Goal: Book appointment/travel/reservation

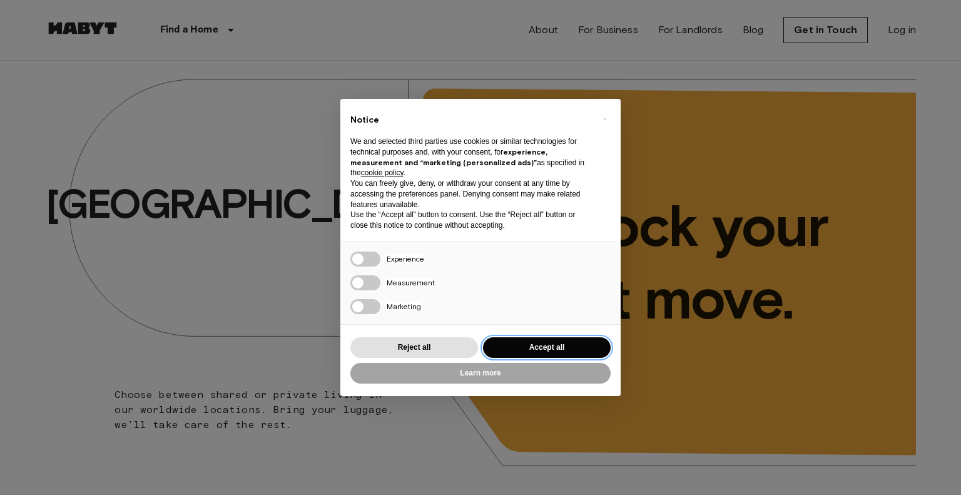
click at [546, 349] on button "Accept all" at bounding box center [547, 347] width 128 height 21
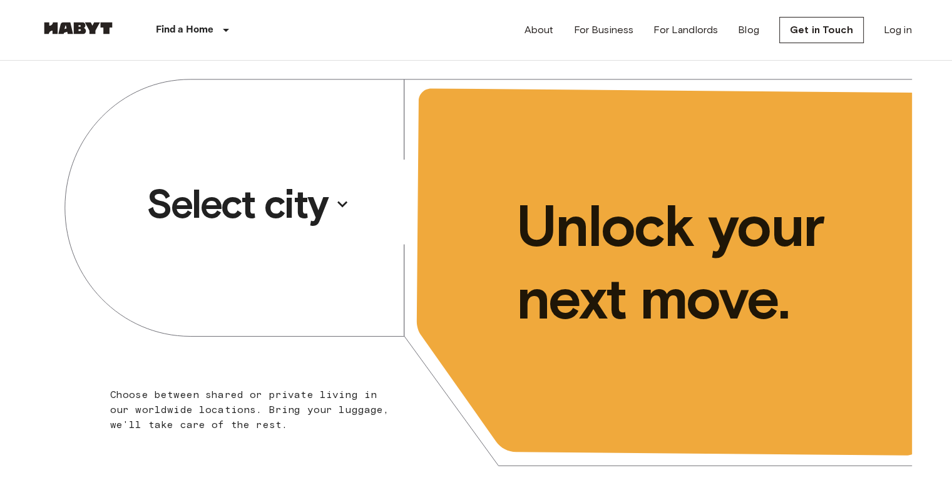
click at [305, 210] on p "Select city" at bounding box center [236, 204] width 181 height 50
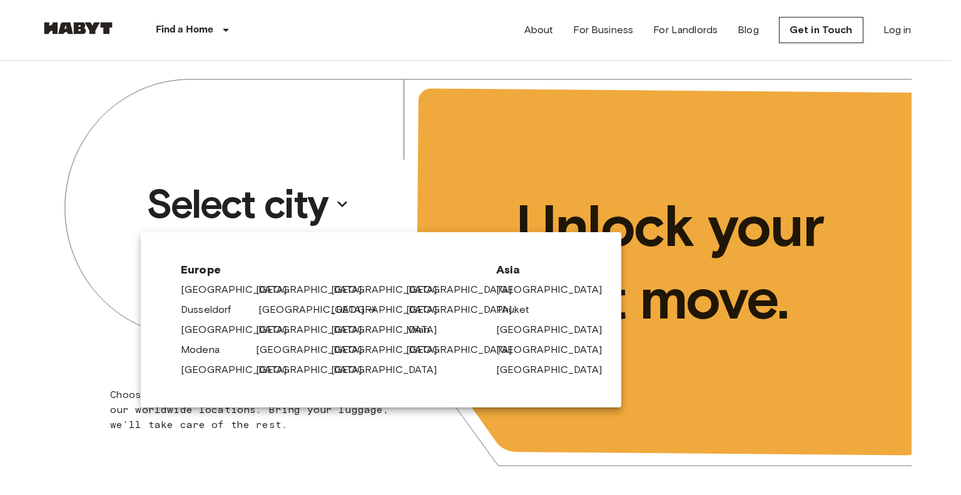
click at [270, 310] on link "[GEOGRAPHIC_DATA]" at bounding box center [317, 309] width 119 height 15
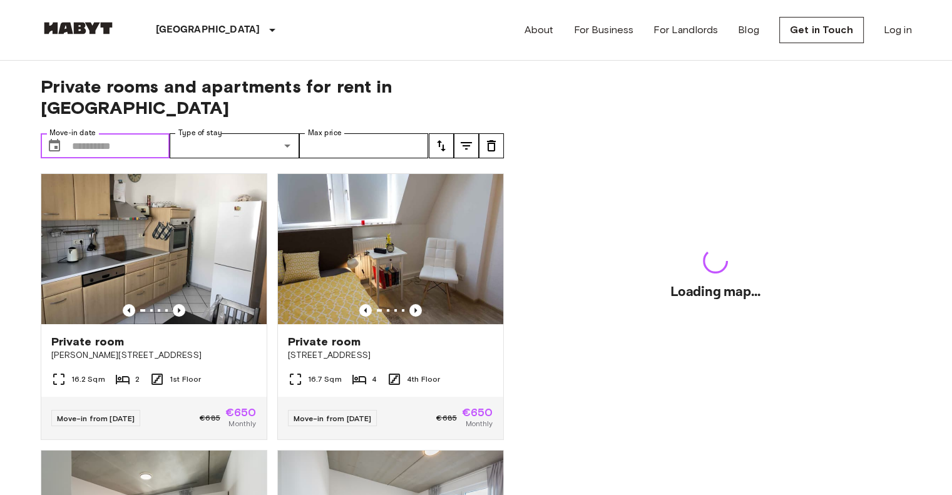
click at [146, 133] on input "Move-in date" at bounding box center [121, 145] width 98 height 25
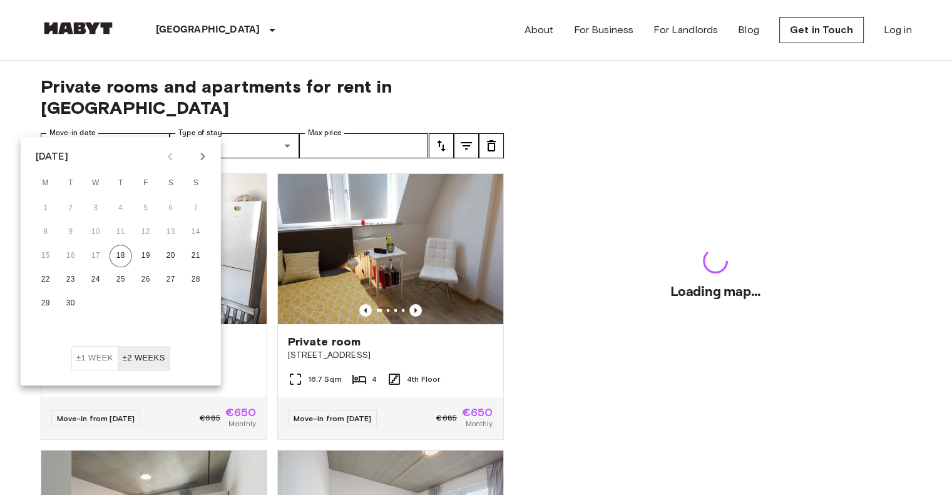
click at [193, 153] on button "Next month" at bounding box center [202, 156] width 21 height 21
click at [95, 213] on button "1" at bounding box center [95, 208] width 23 height 23
type input "**********"
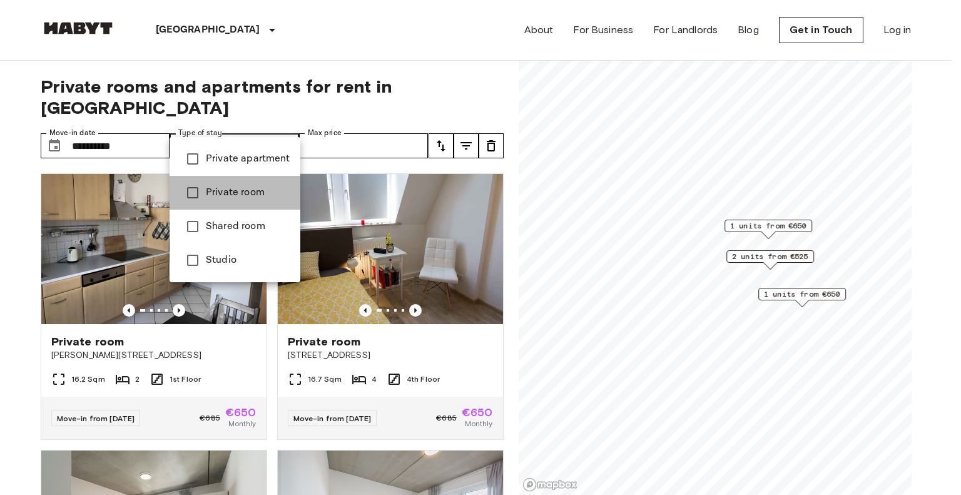
click at [235, 180] on li "Private room" at bounding box center [235, 193] width 131 height 34
type input "**********"
click at [363, 116] on div at bounding box center [480, 247] width 961 height 495
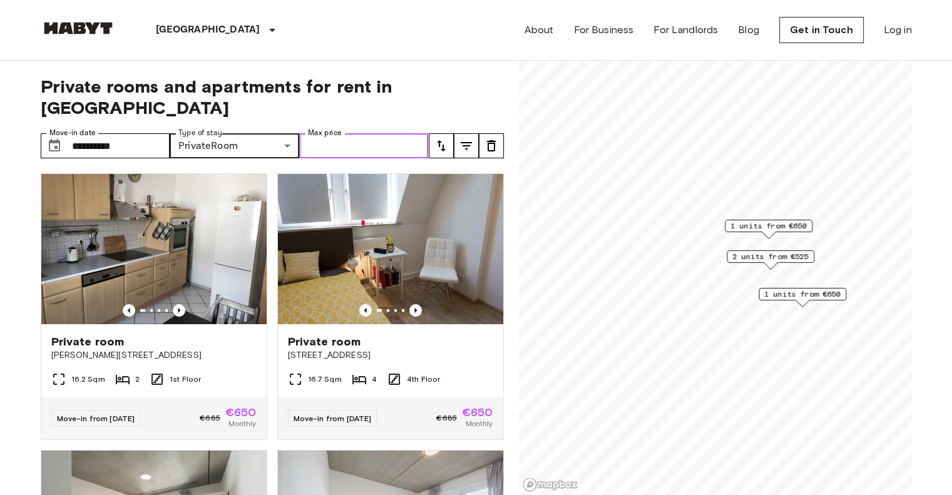
click at [354, 133] on input "Max price" at bounding box center [364, 145] width 130 height 25
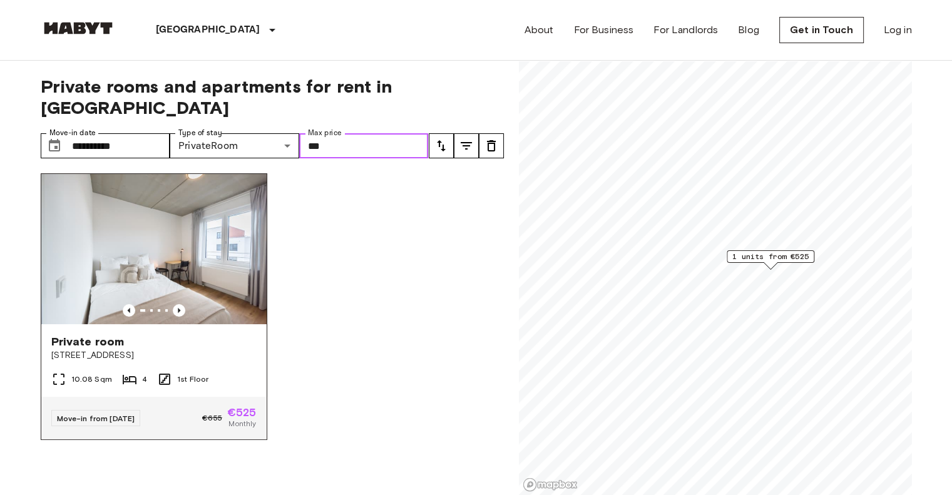
type input "***"
click at [212, 334] on div "Private room" at bounding box center [153, 341] width 205 height 15
click at [195, 334] on div "Private room" at bounding box center [153, 341] width 205 height 15
click at [231, 418] on div "Move-in from 04 Oct 25 €655 €525 Monthly" at bounding box center [153, 418] width 225 height 43
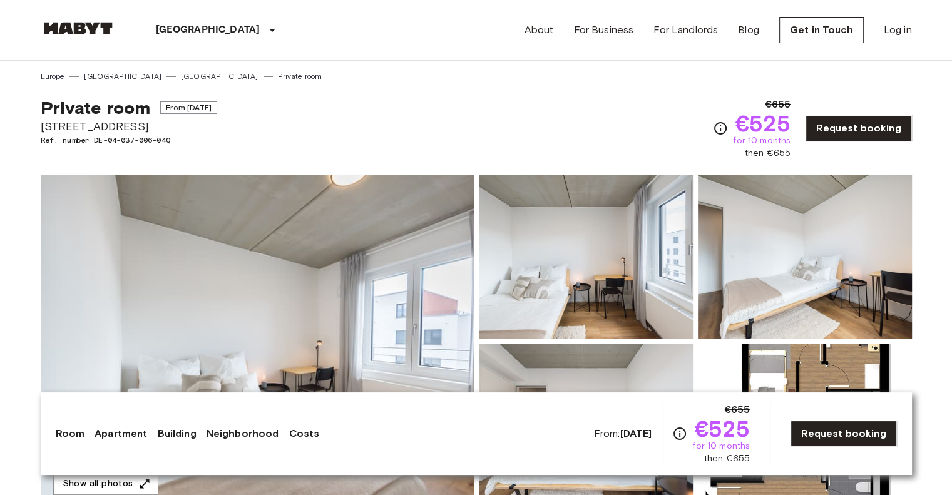
scroll to position [1, 0]
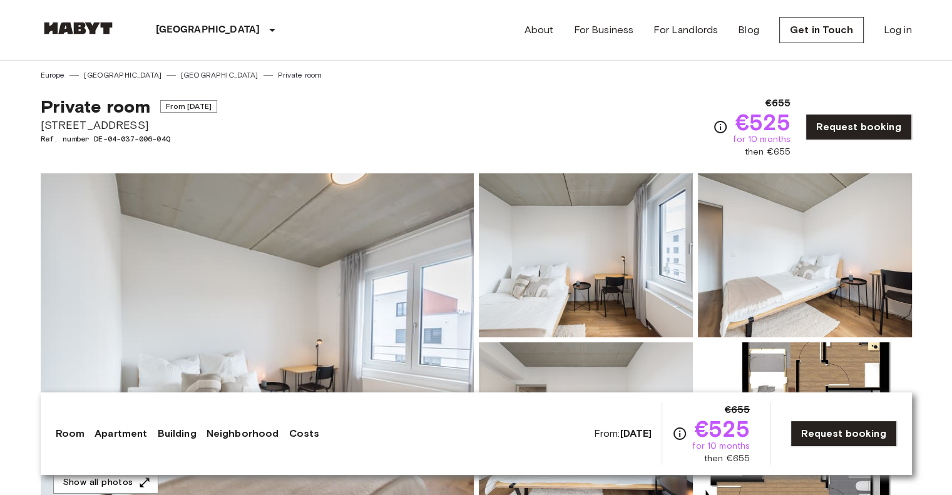
click at [403, 111] on div "Private room From Oct 4 2025 Gref-Völsing-Straße 15 Ref. number DE-04-037-006-0…" at bounding box center [476, 120] width 871 height 78
click at [389, 246] on img at bounding box center [257, 339] width 433 height 333
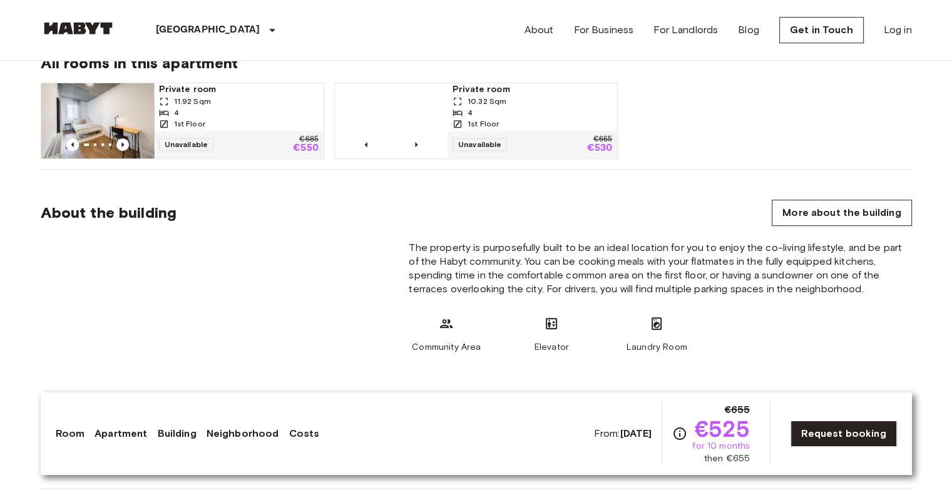
scroll to position [855, 0]
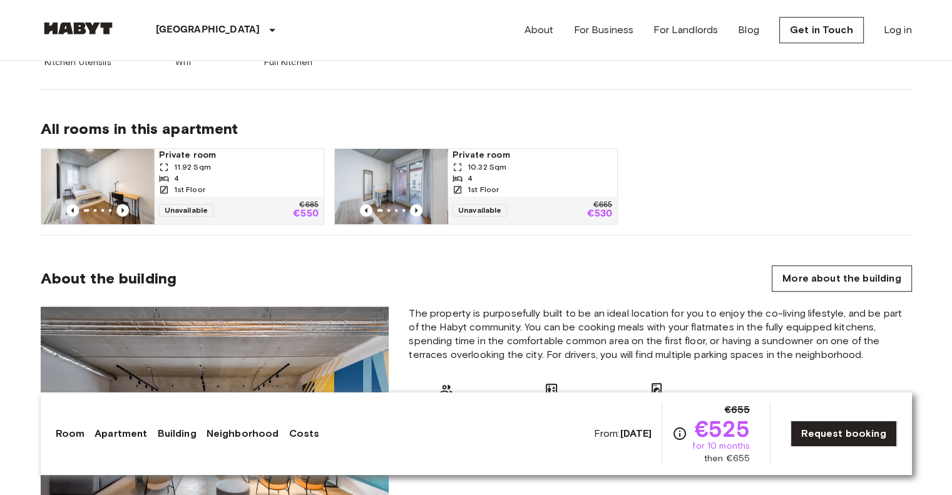
click at [88, 150] on img at bounding box center [97, 186] width 113 height 75
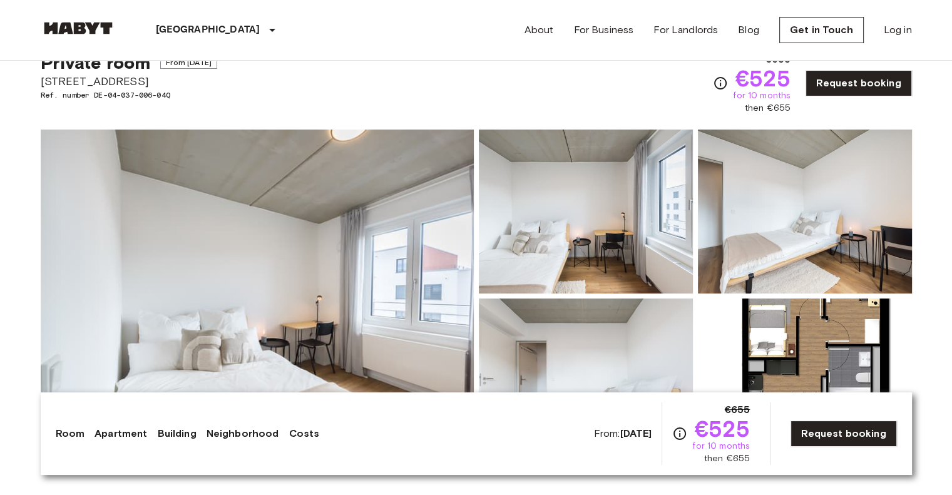
scroll to position [43, 0]
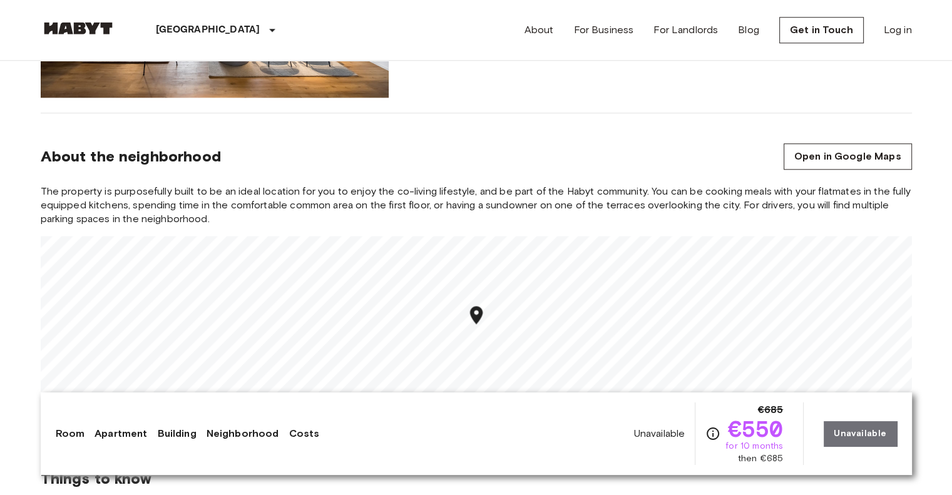
scroll to position [1298, 0]
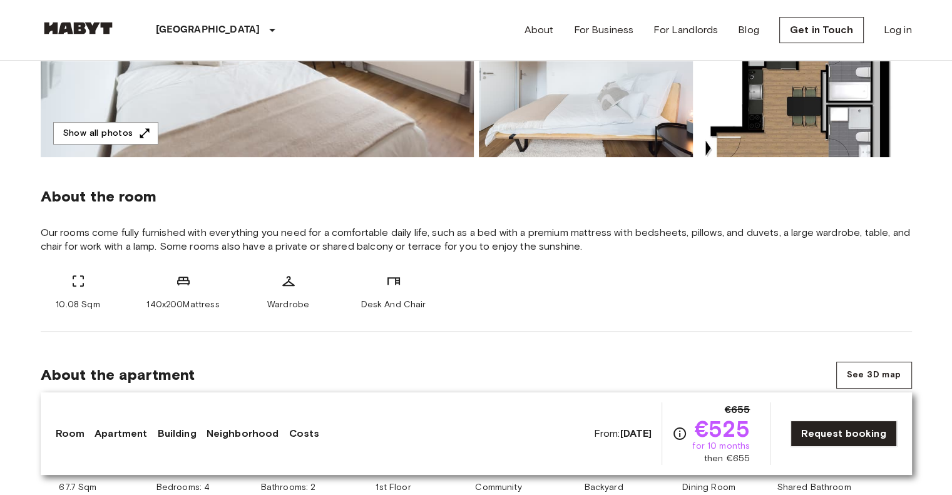
scroll to position [352, 0]
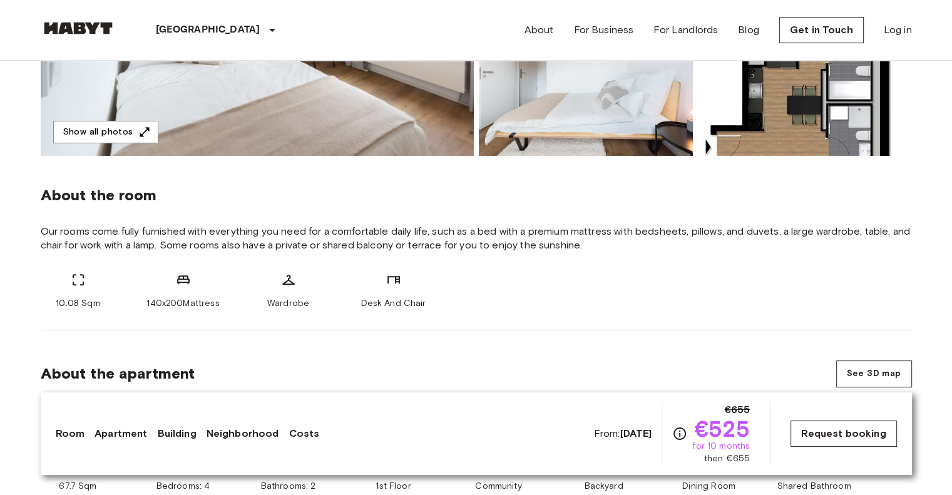
click at [815, 429] on link "Request booking" at bounding box center [843, 434] width 106 height 26
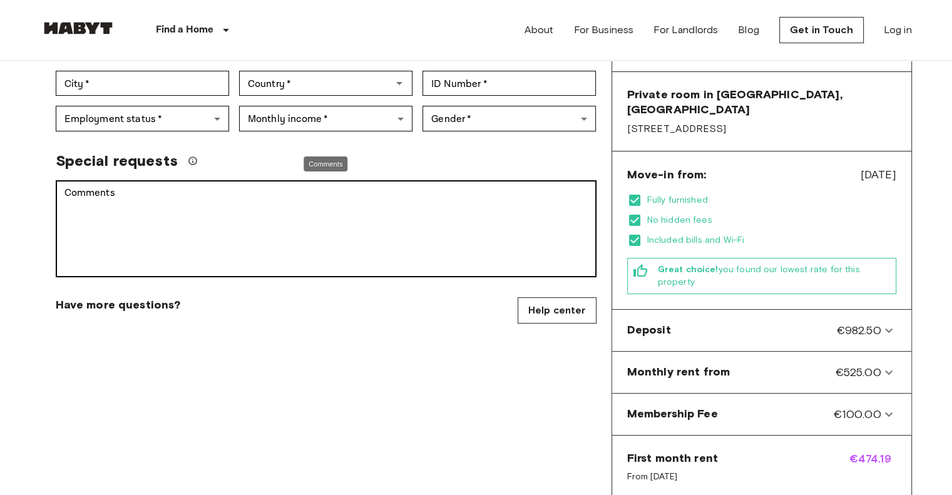
scroll to position [283, 0]
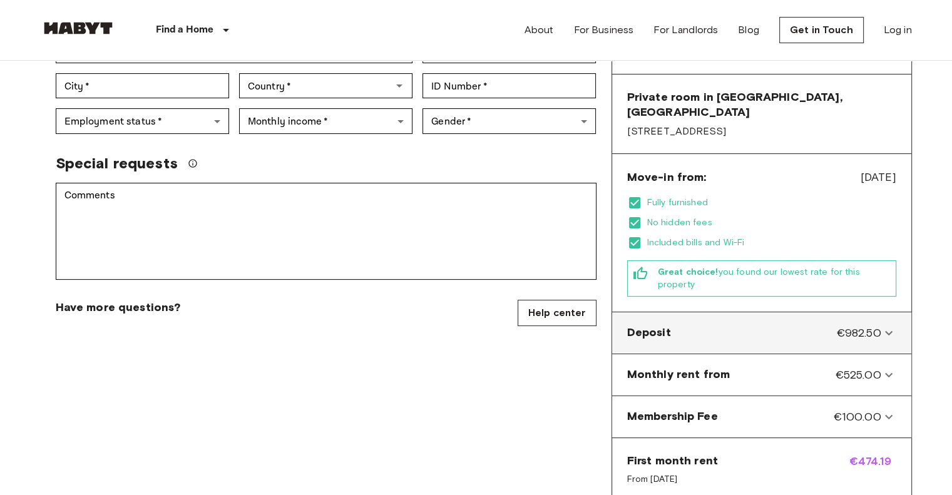
click at [866, 325] on span "€982.50" at bounding box center [858, 333] width 44 height 16
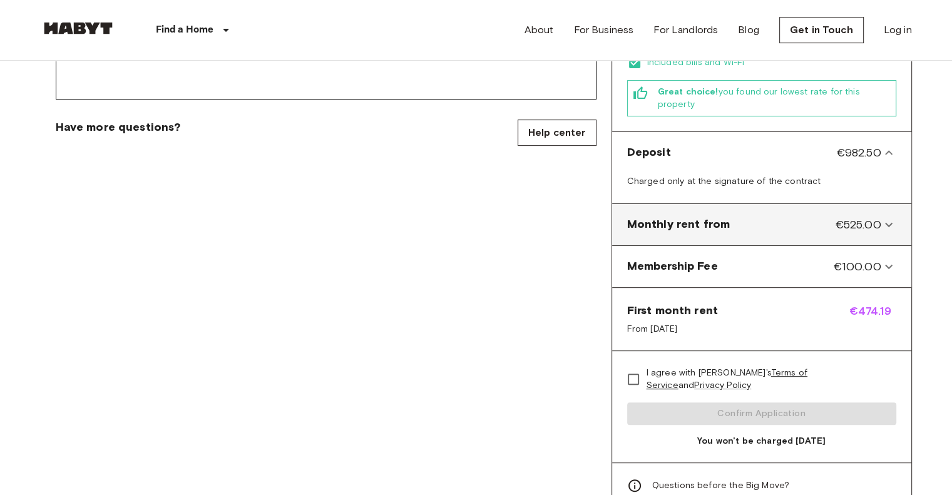
scroll to position [465, 0]
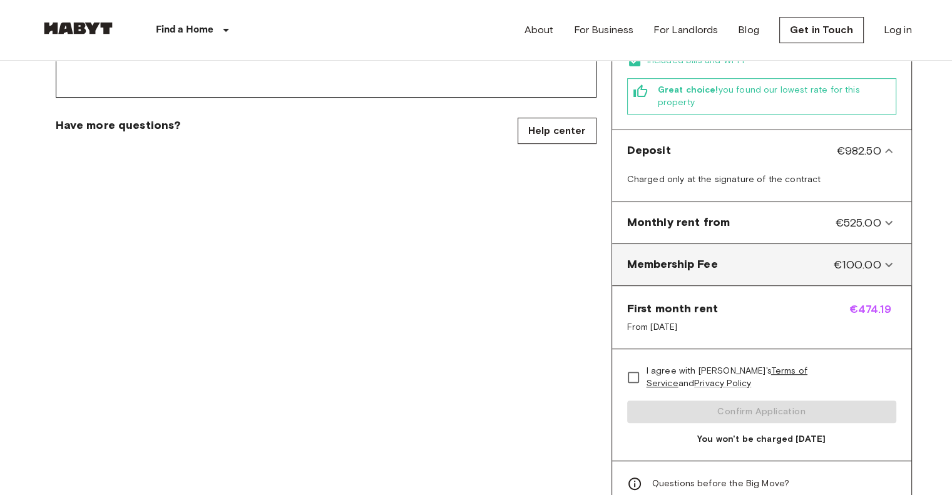
click at [884, 257] on icon at bounding box center [888, 264] width 15 height 15
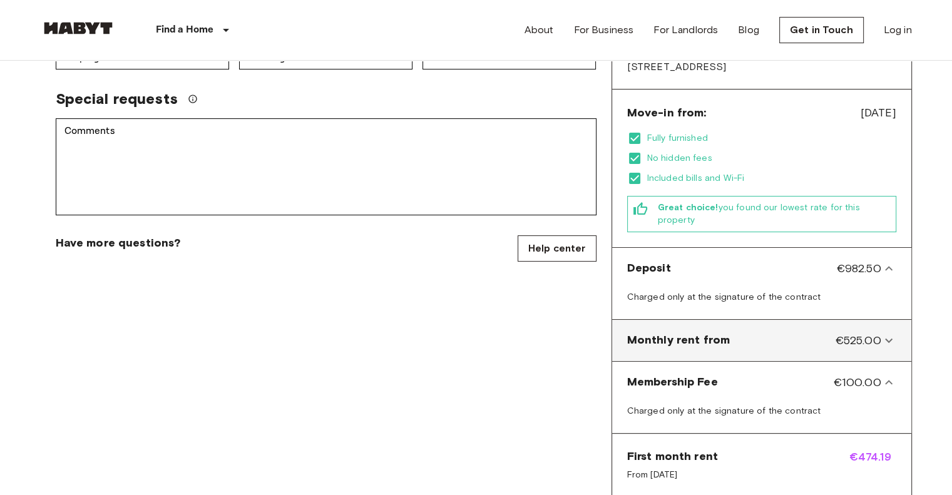
scroll to position [335, 0]
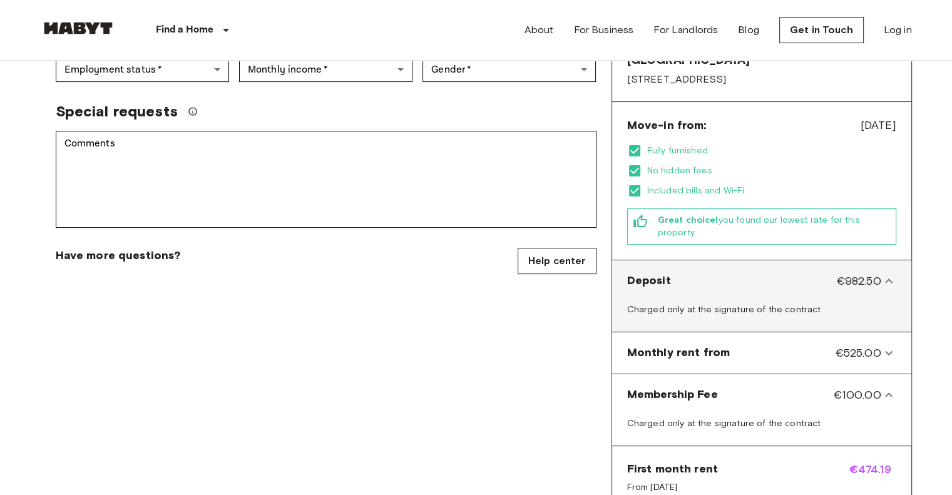
click at [856, 273] on span "€982.50" at bounding box center [858, 281] width 44 height 16
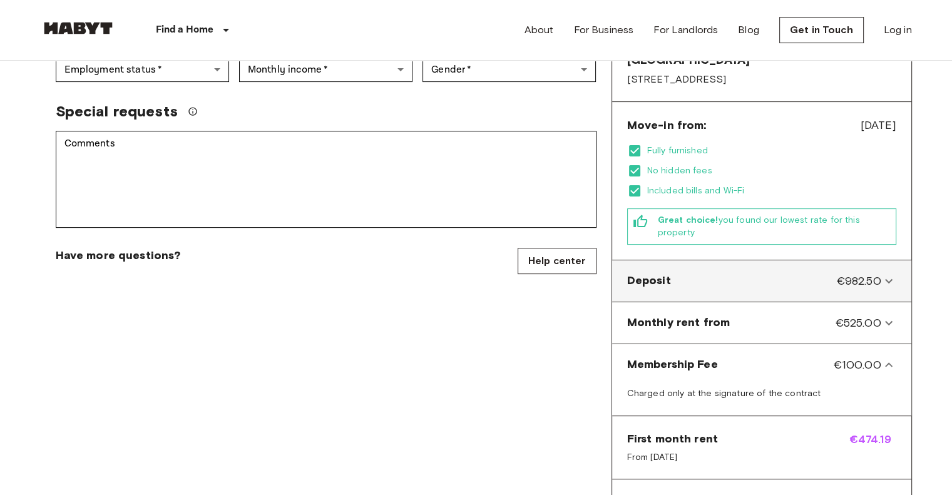
click at [857, 273] on span "€982.50" at bounding box center [858, 281] width 44 height 16
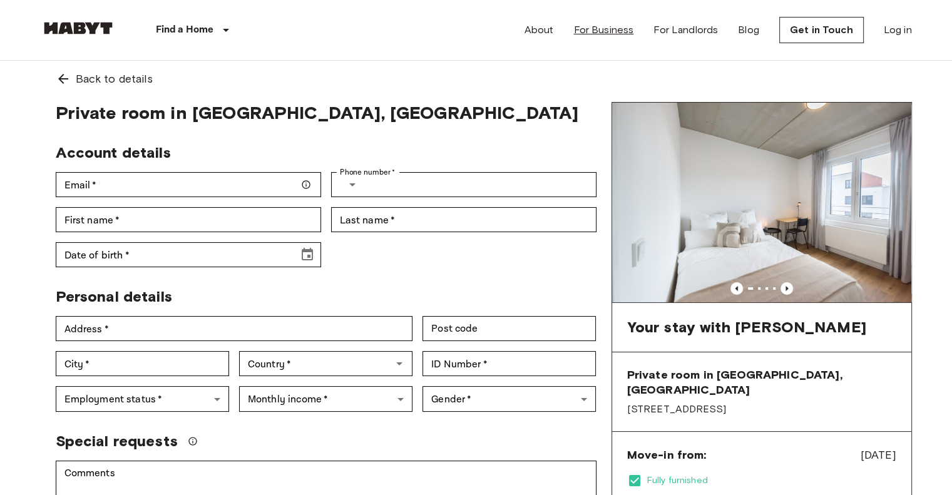
scroll to position [0, 0]
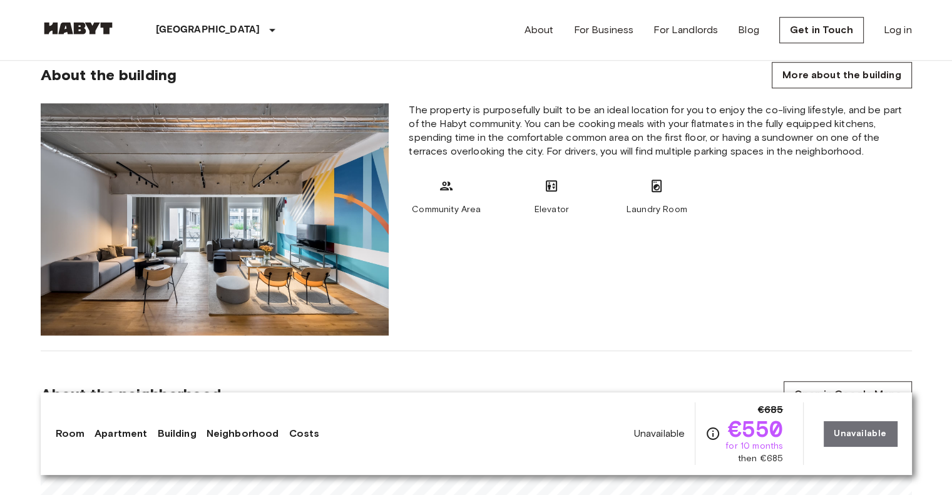
scroll to position [1058, 0]
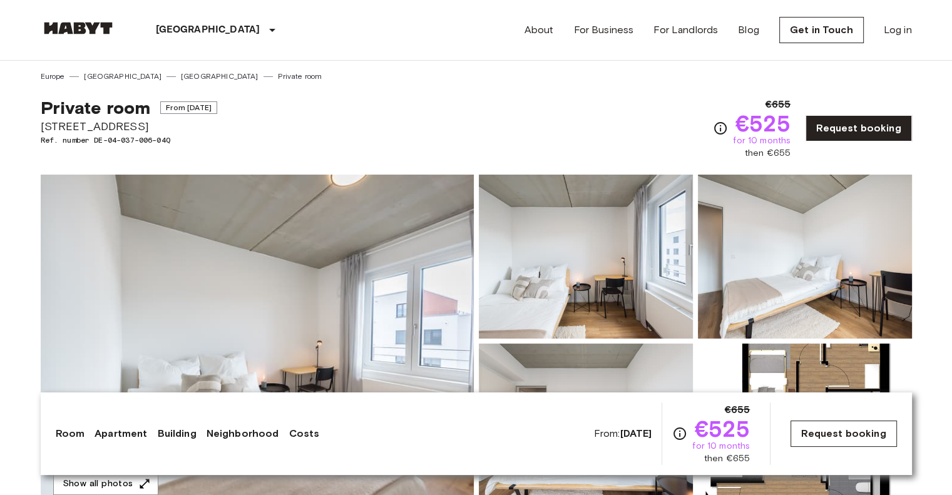
click at [842, 439] on link "Request booking" at bounding box center [843, 434] width 106 height 26
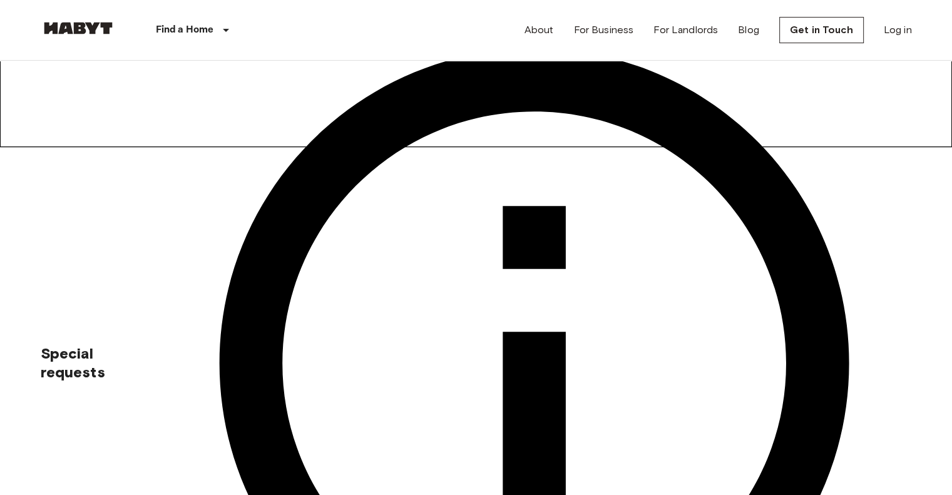
scroll to position [358, 0]
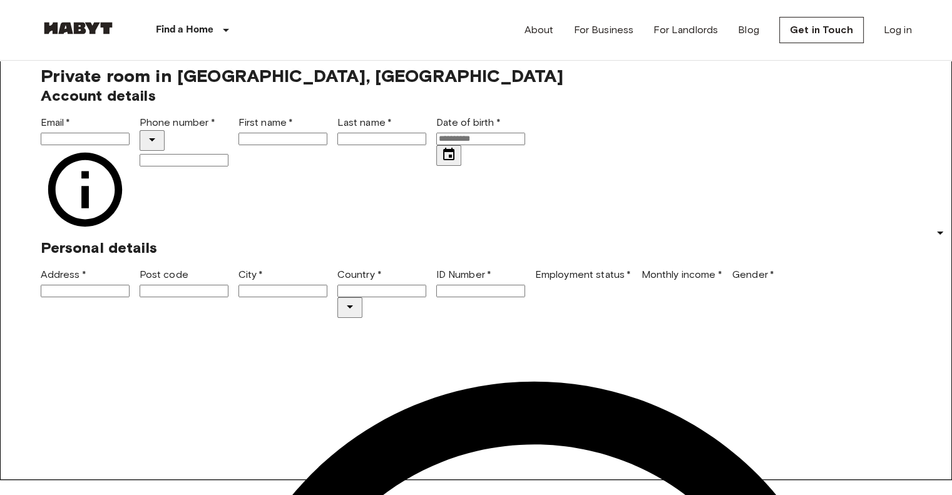
scroll to position [10, 0]
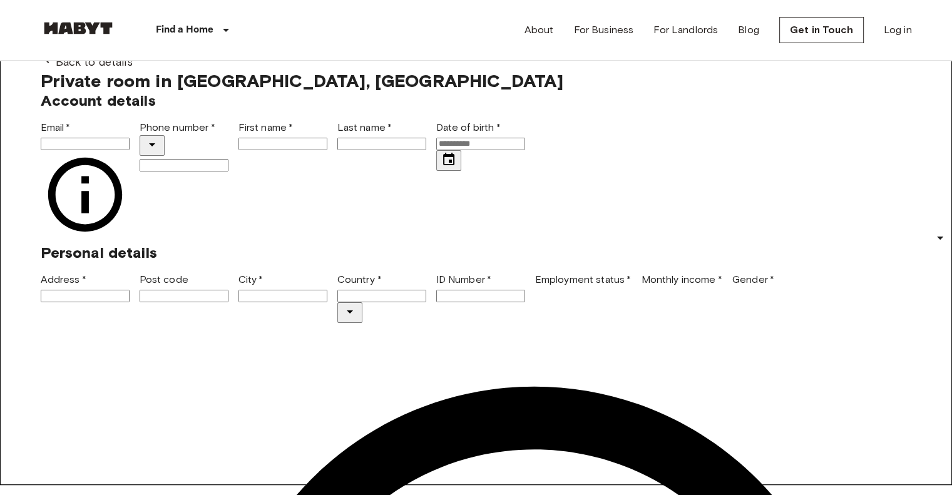
click at [228, 171] on input "Phone number   *" at bounding box center [184, 165] width 89 height 13
click at [130, 150] on input "Email   *" at bounding box center [85, 144] width 89 height 13
click at [390, 110] on div "Account details" at bounding box center [471, 95] width 881 height 29
